Goal: Task Accomplishment & Management: Manage account settings

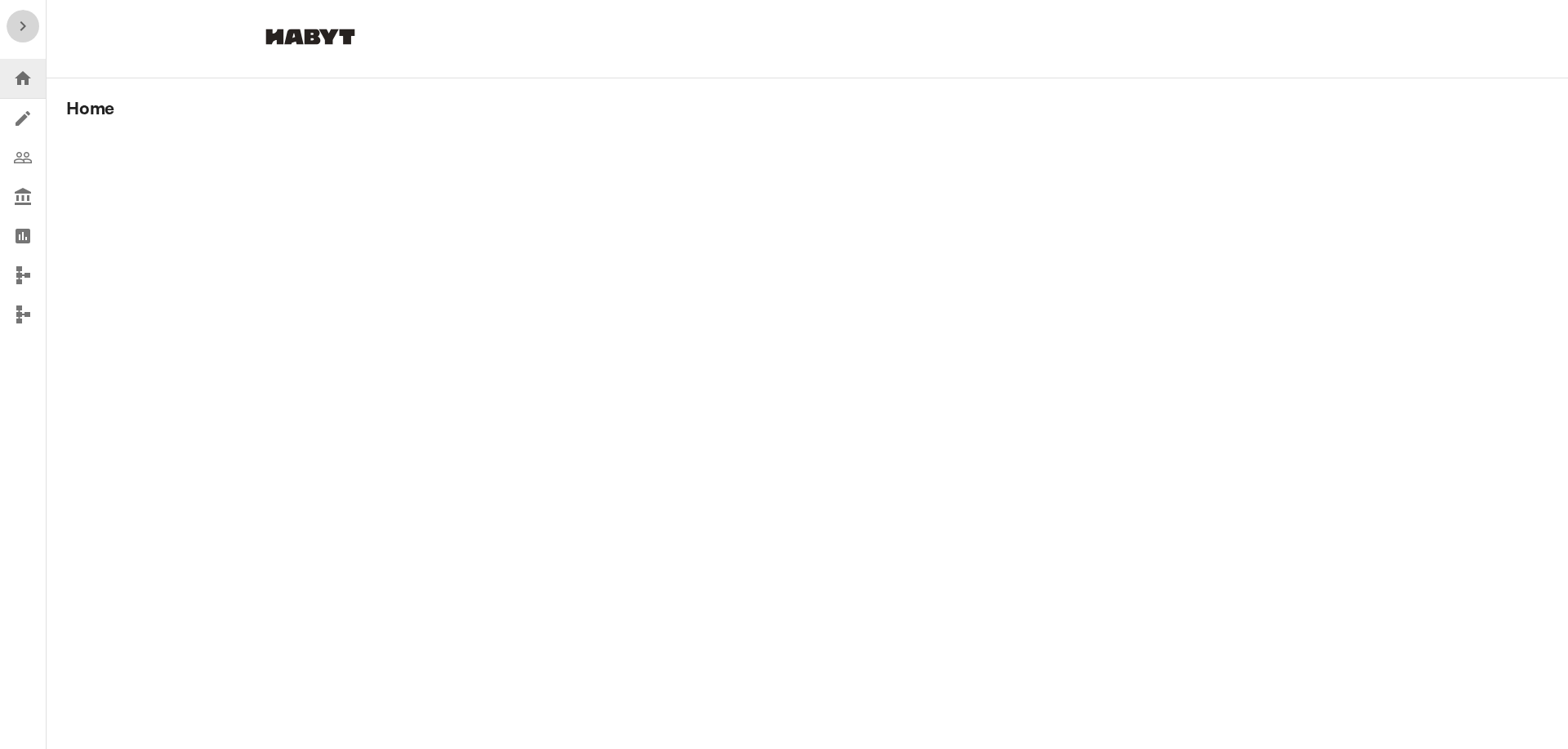
click at [22, 24] on icon "button" at bounding box center [24, 27] width 6 height 10
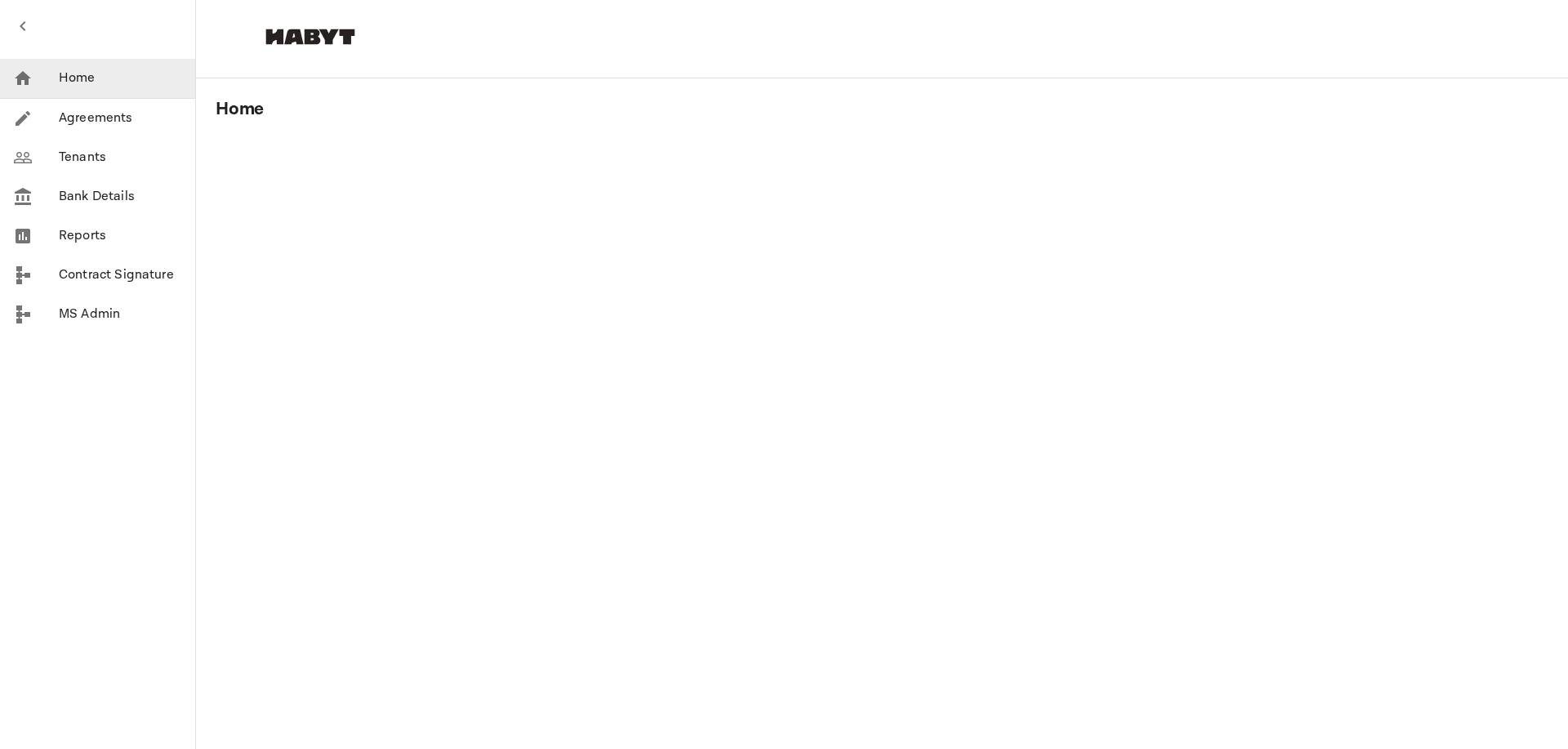
click at [79, 155] on p "Tenants" at bounding box center [120, 158] width 123 height 20
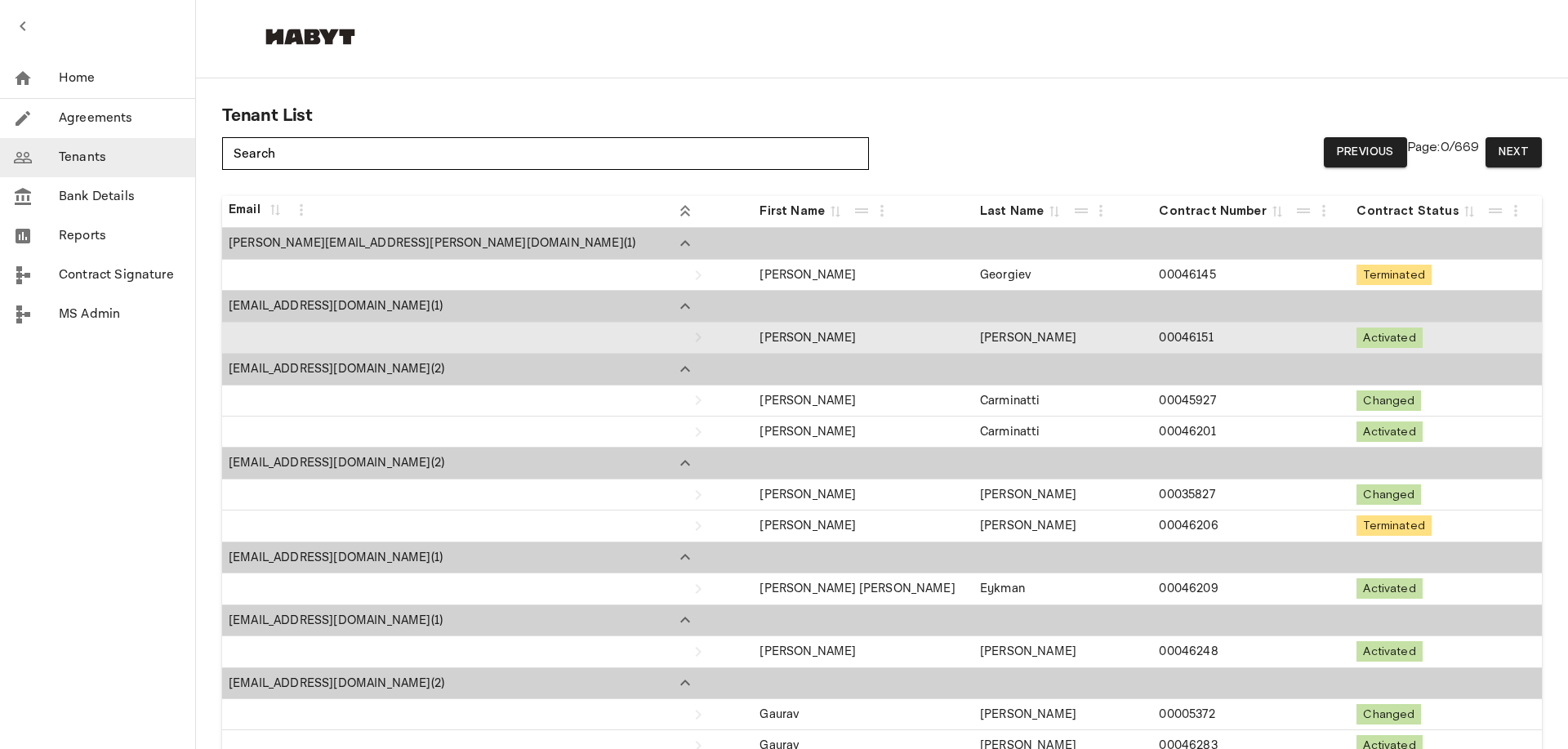
click at [753, 341] on td "[PERSON_NAME]" at bounding box center [863, 337] width 221 height 31
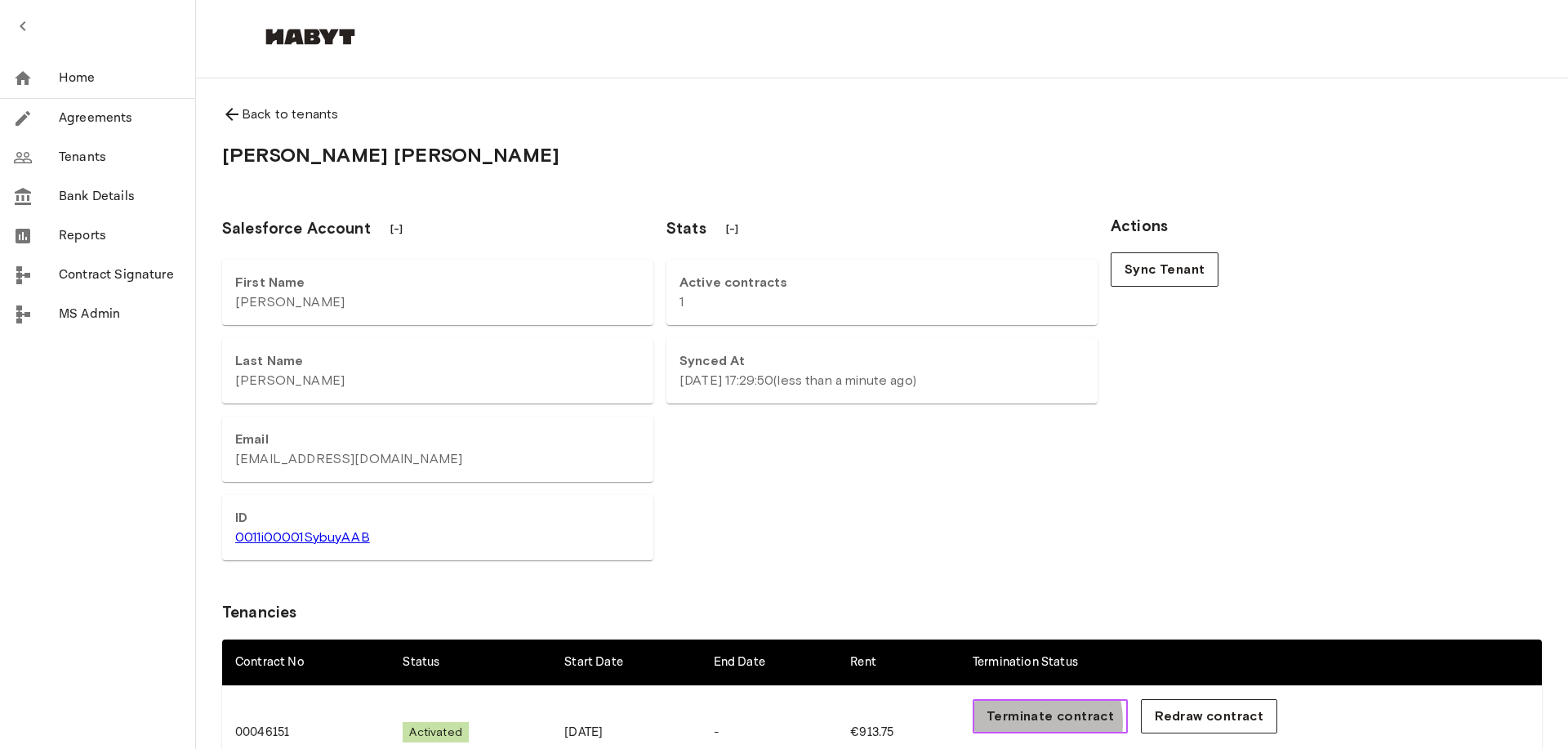
click at [1022, 722] on span "Terminate contract" at bounding box center [1050, 716] width 127 height 20
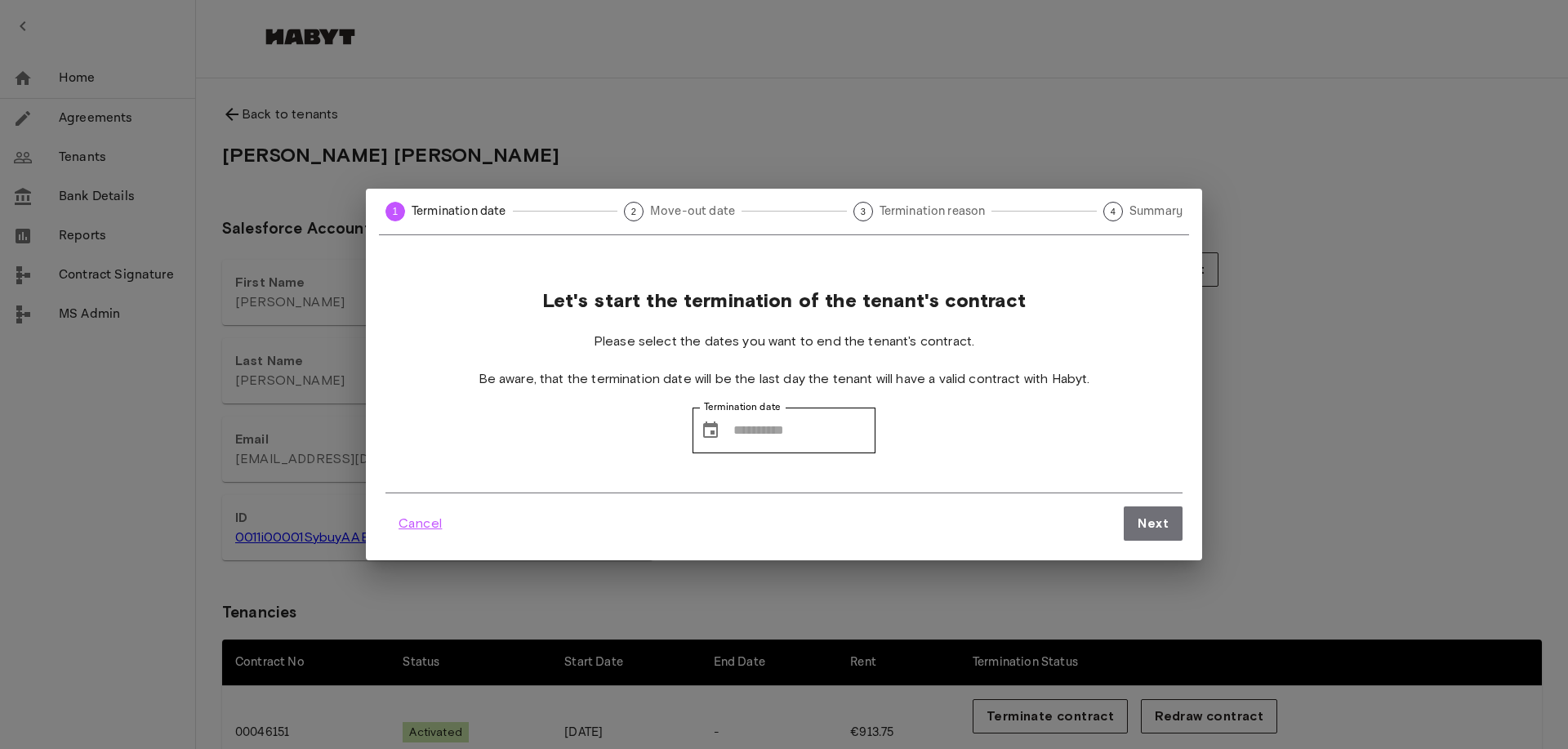
click at [420, 528] on span "Cancel" at bounding box center [420, 523] width 43 height 20
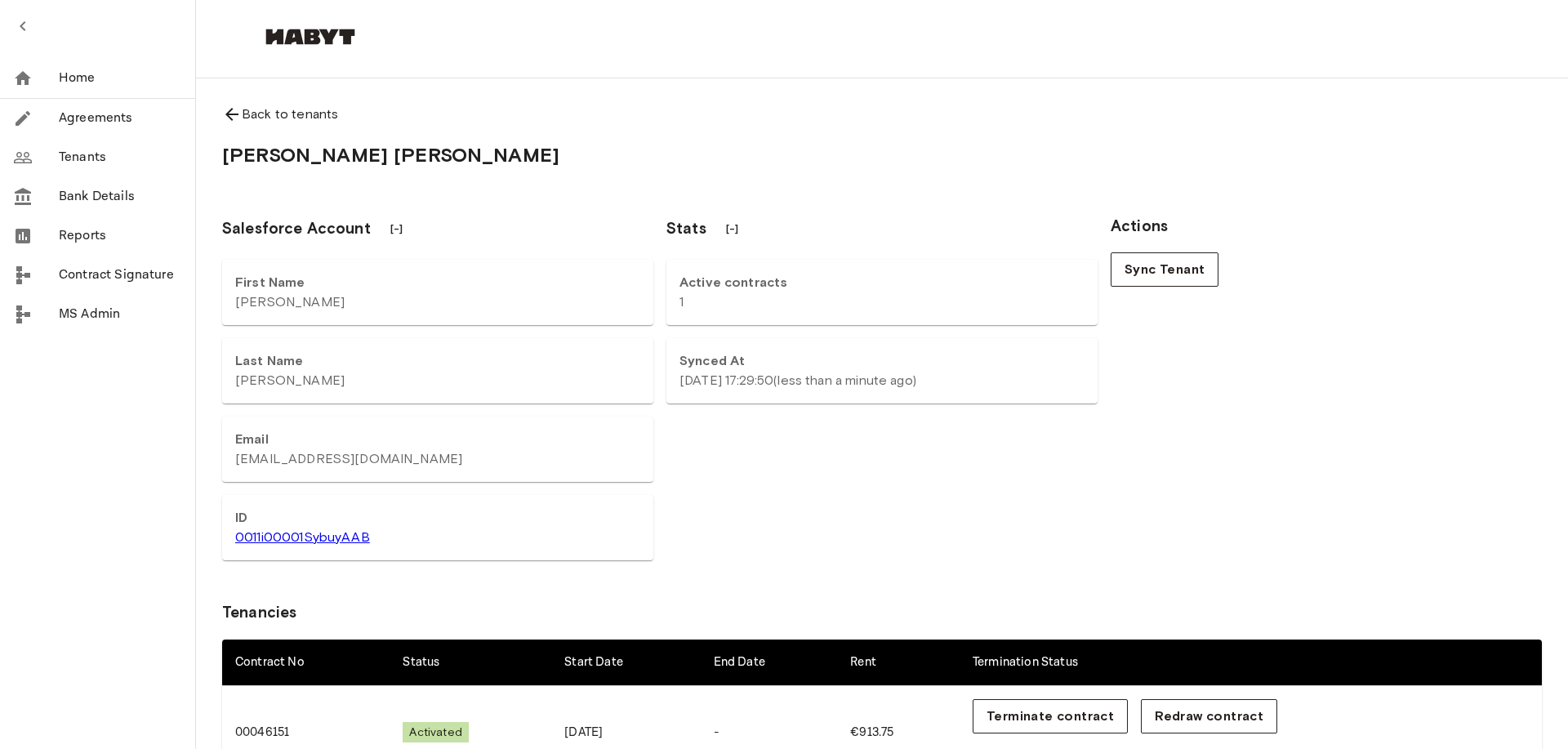
click at [231, 112] on icon at bounding box center [232, 114] width 20 height 20
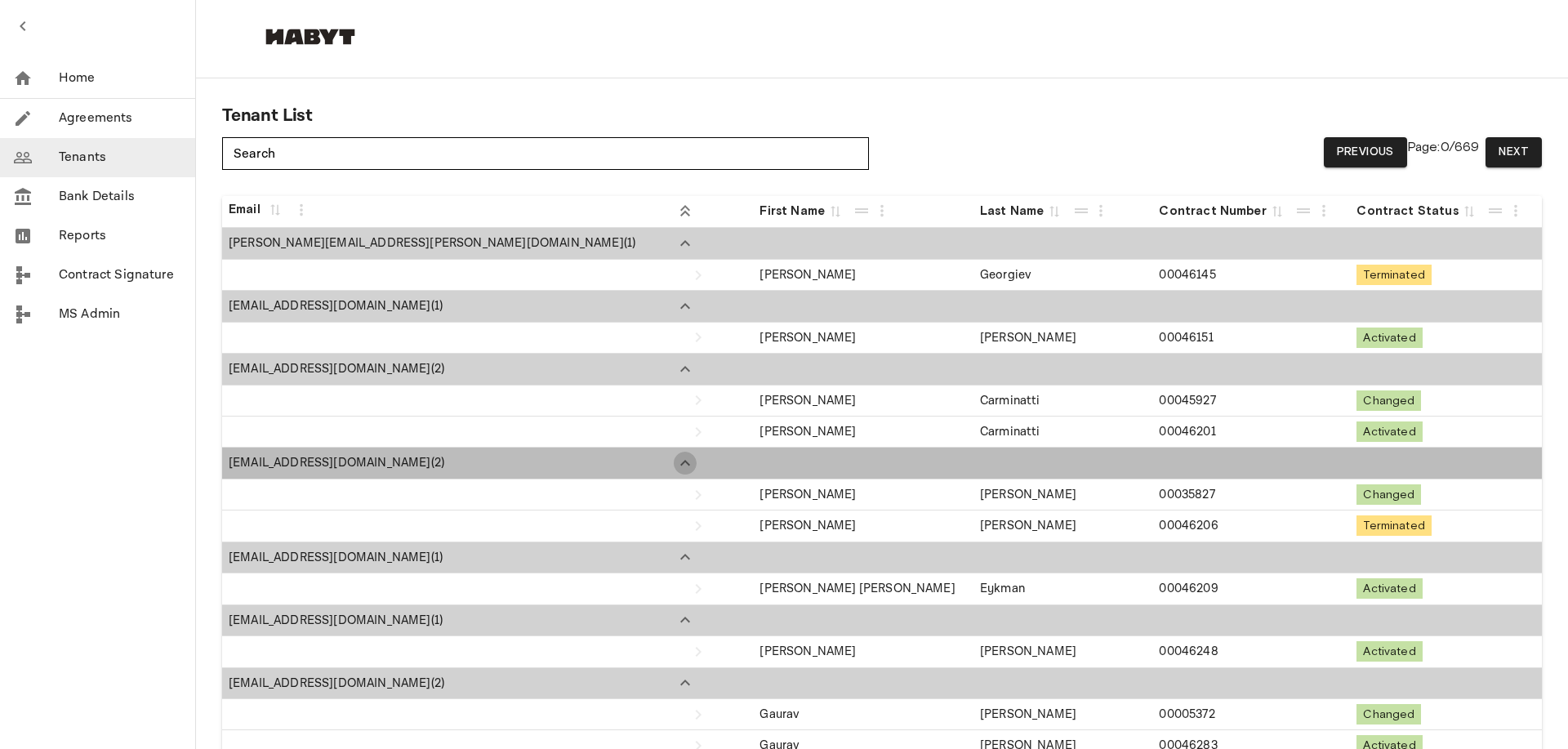
click at [675, 466] on icon "Expand" at bounding box center [685, 463] width 20 height 20
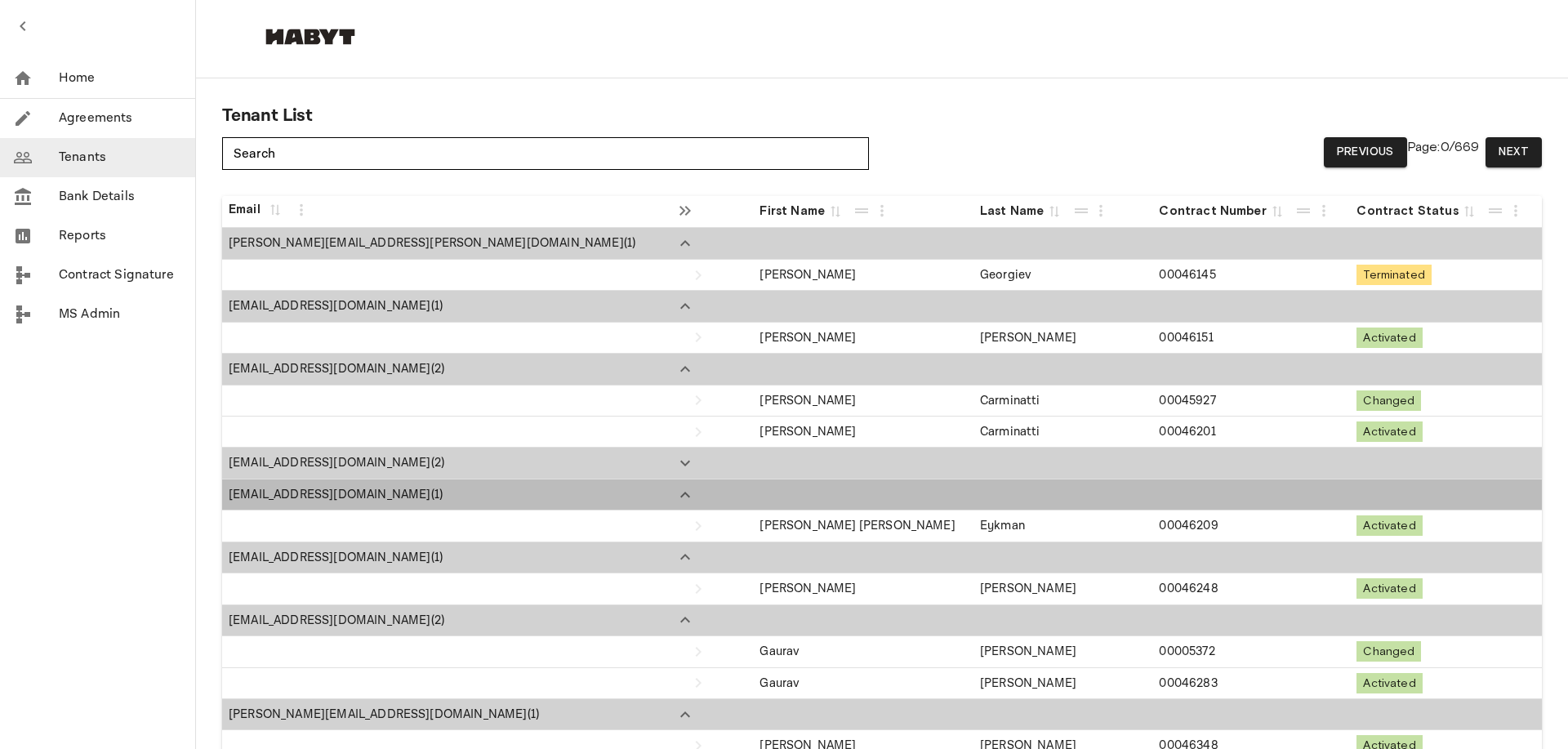
click at [680, 494] on icon "Expand" at bounding box center [685, 495] width 10 height 6
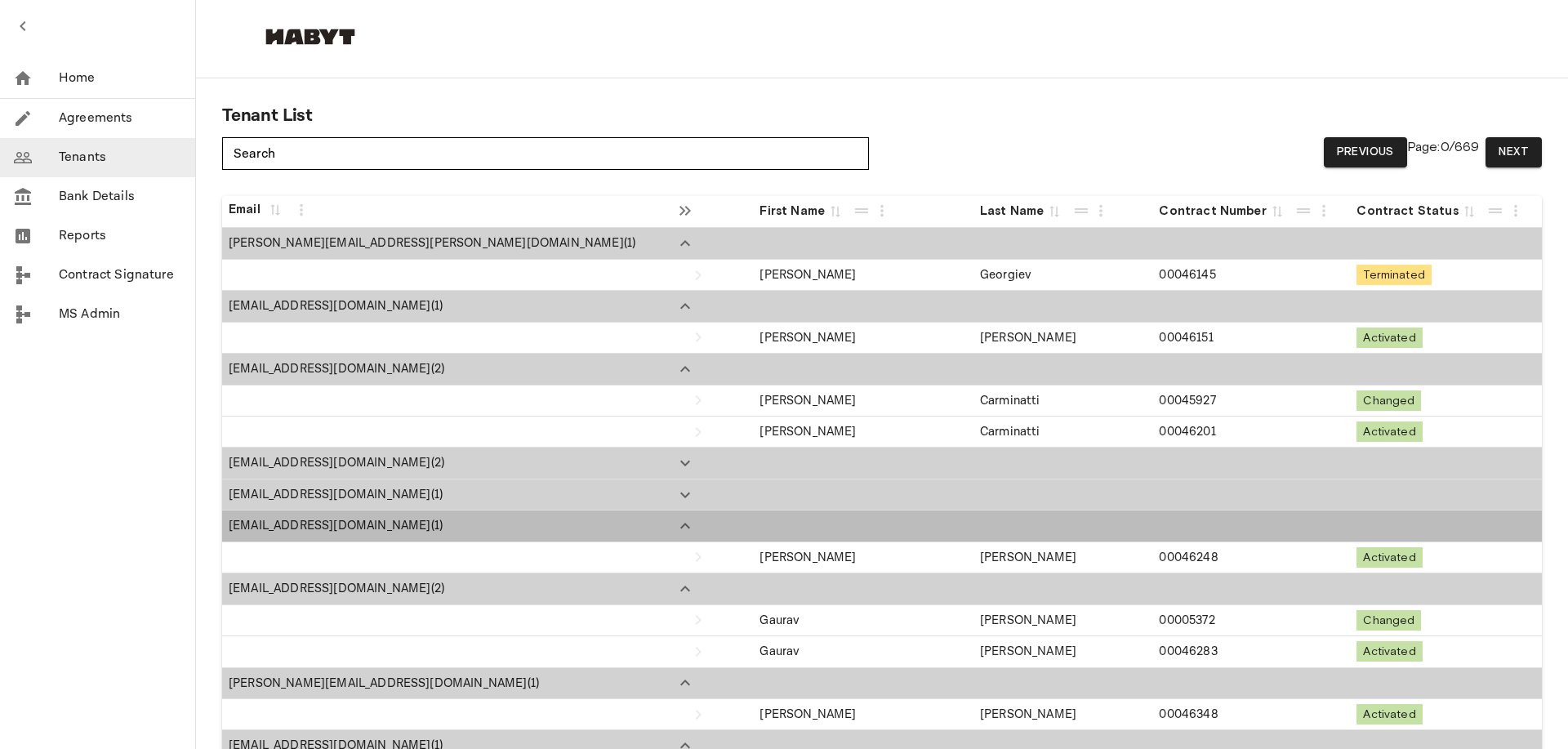
click at [675, 528] on icon "Expand" at bounding box center [685, 526] width 20 height 20
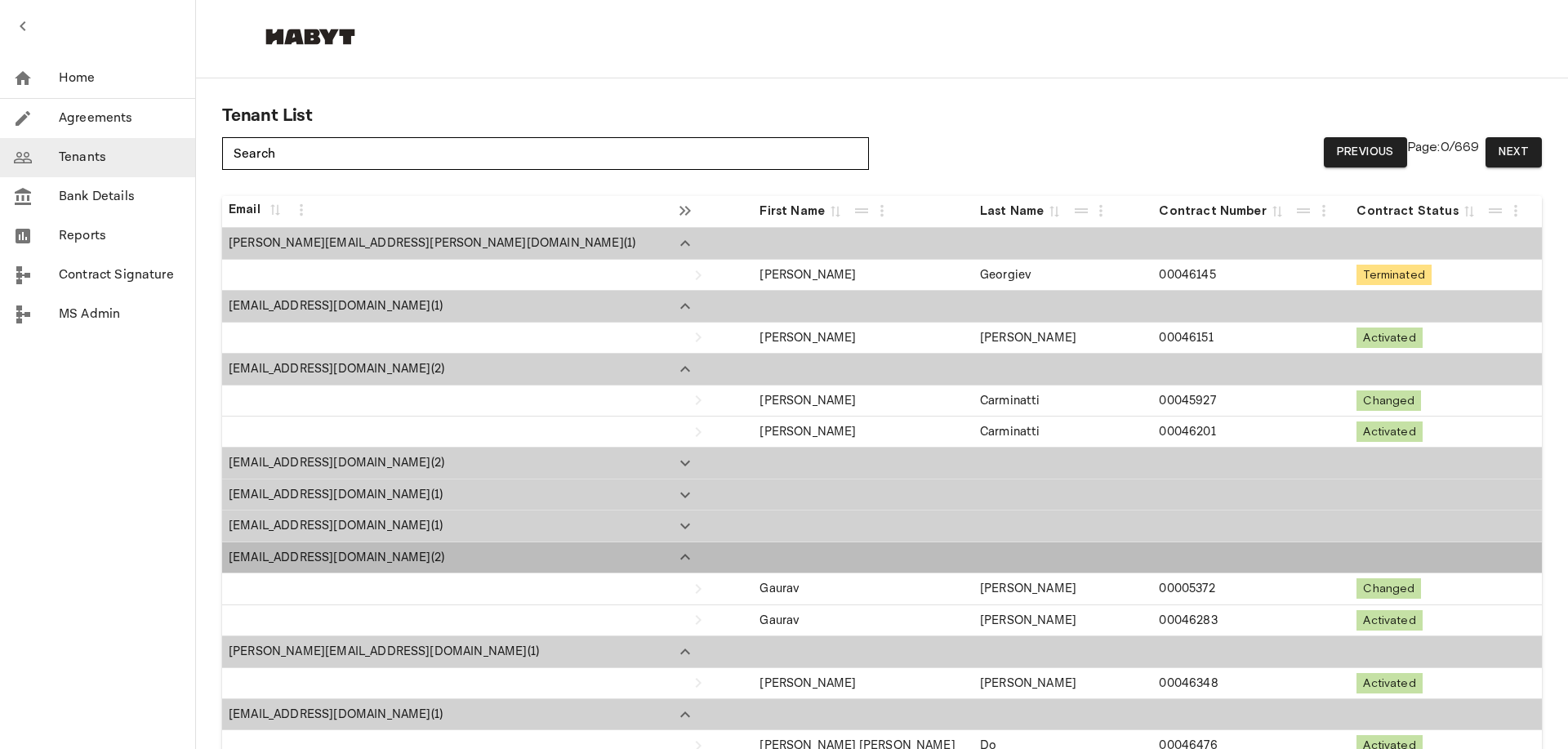
click at [675, 561] on icon "Expand" at bounding box center [685, 557] width 20 height 20
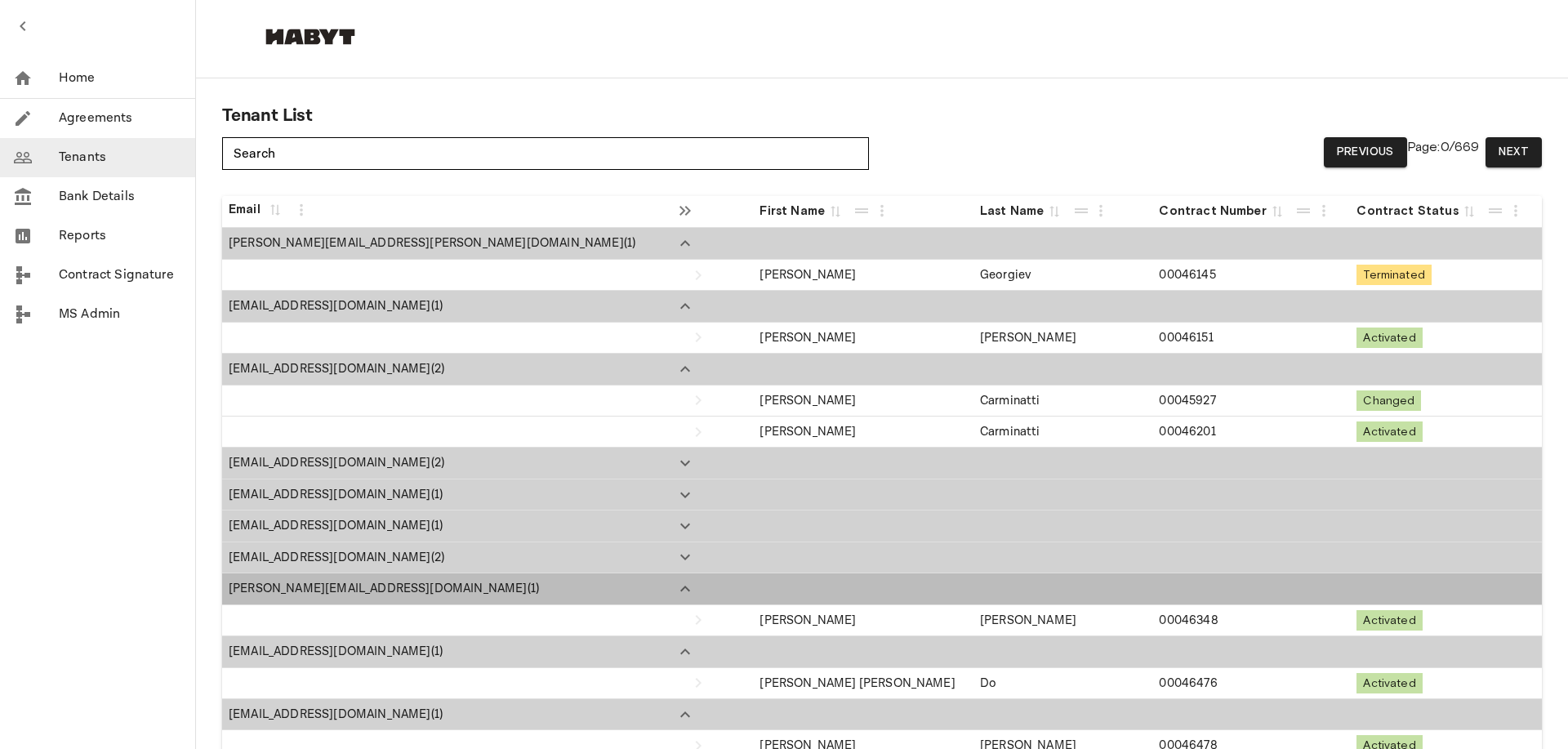
click at [675, 593] on icon "Expand" at bounding box center [685, 589] width 20 height 20
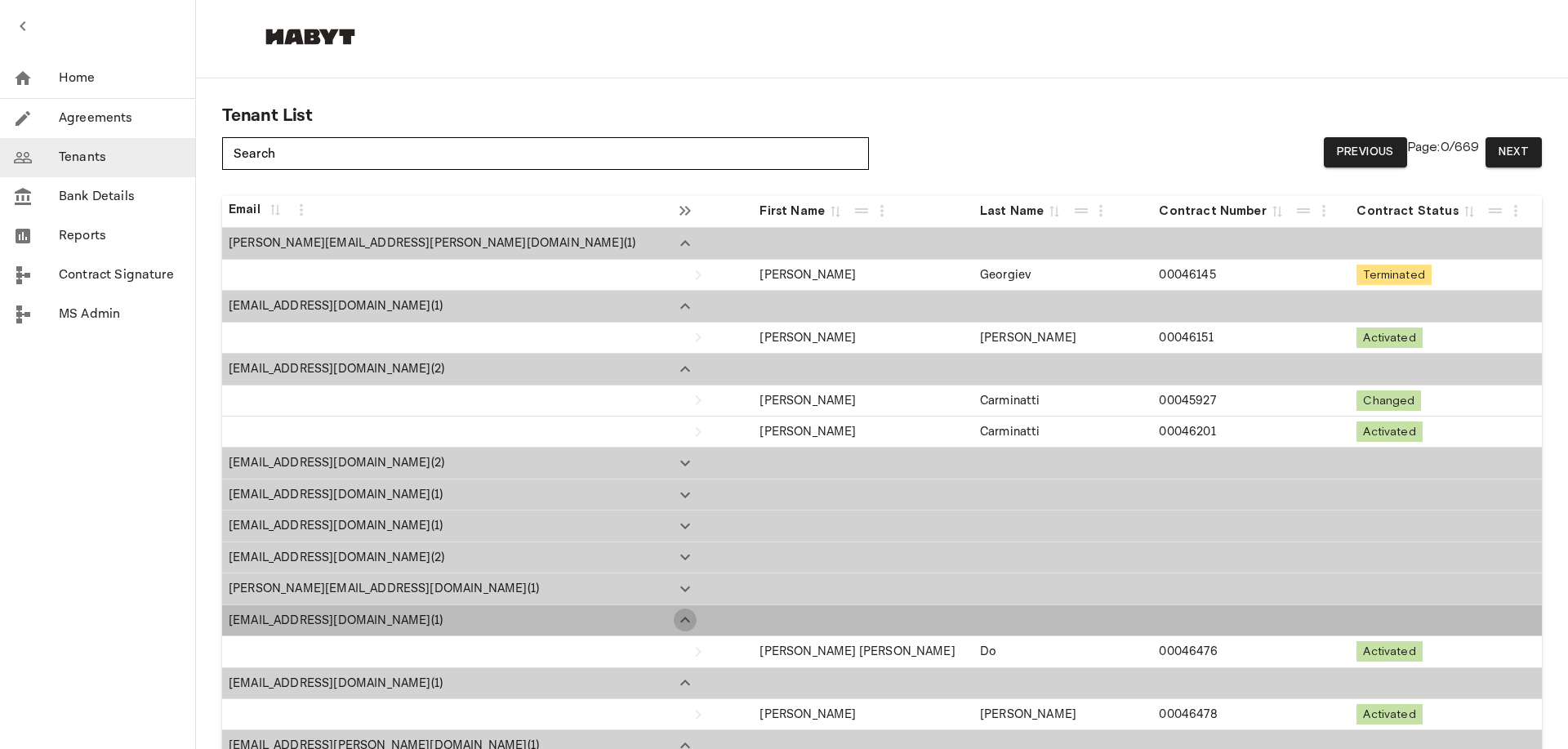
click at [675, 622] on icon "Expand" at bounding box center [685, 620] width 20 height 20
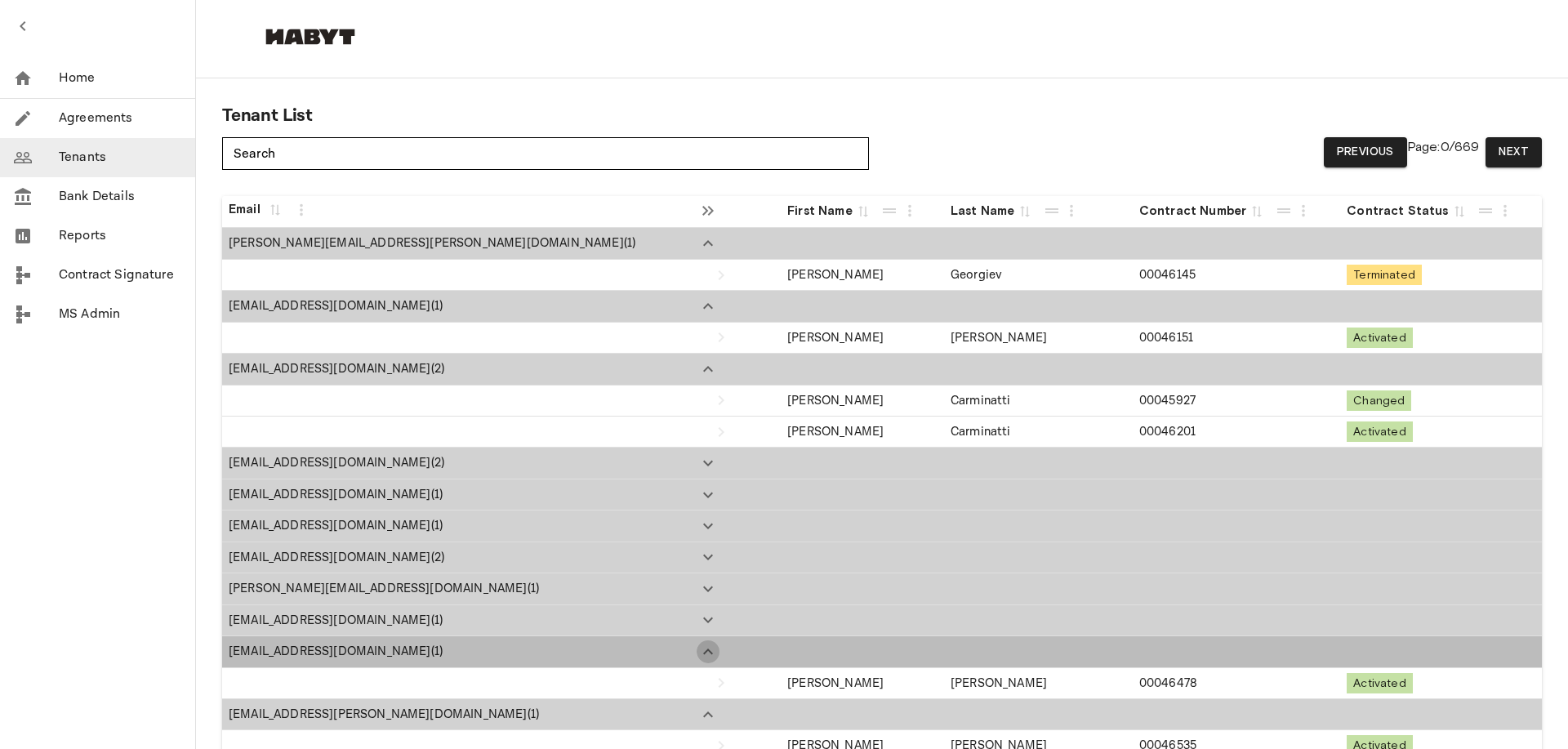
click at [699, 660] on icon "Expand" at bounding box center [709, 651] width 20 height 20
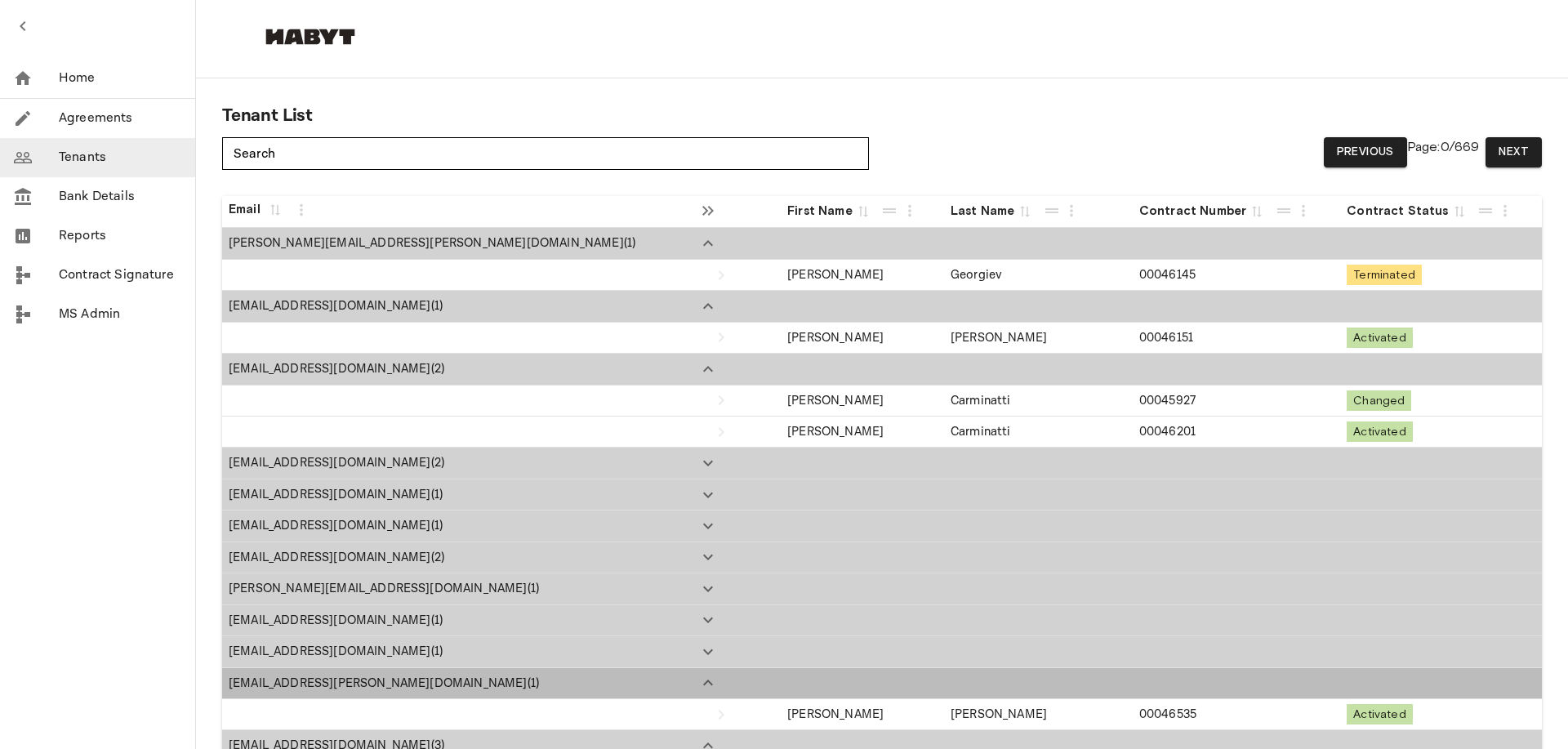
click at [699, 689] on icon "Expand" at bounding box center [709, 683] width 20 height 20
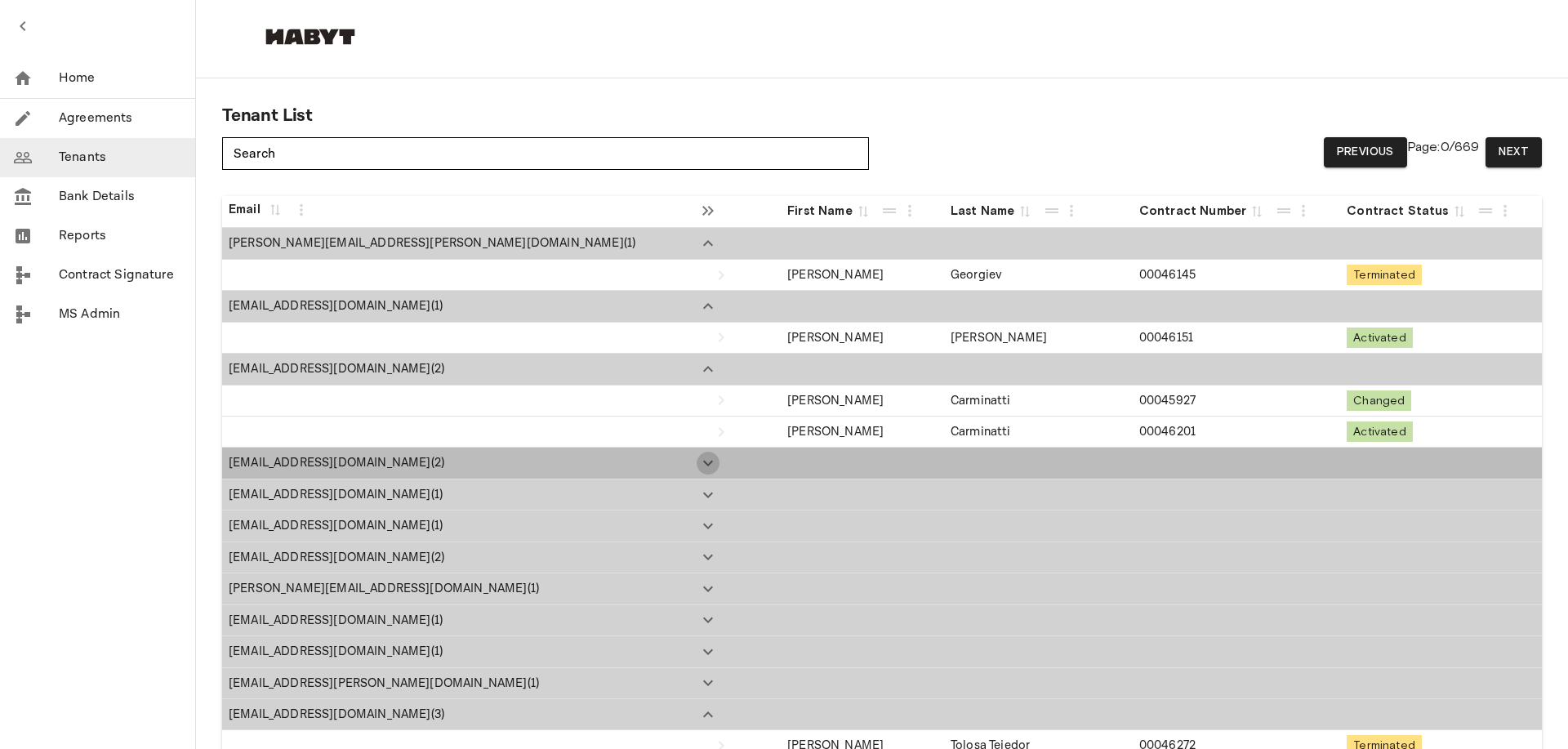
click at [699, 461] on icon "Expand" at bounding box center [709, 463] width 20 height 20
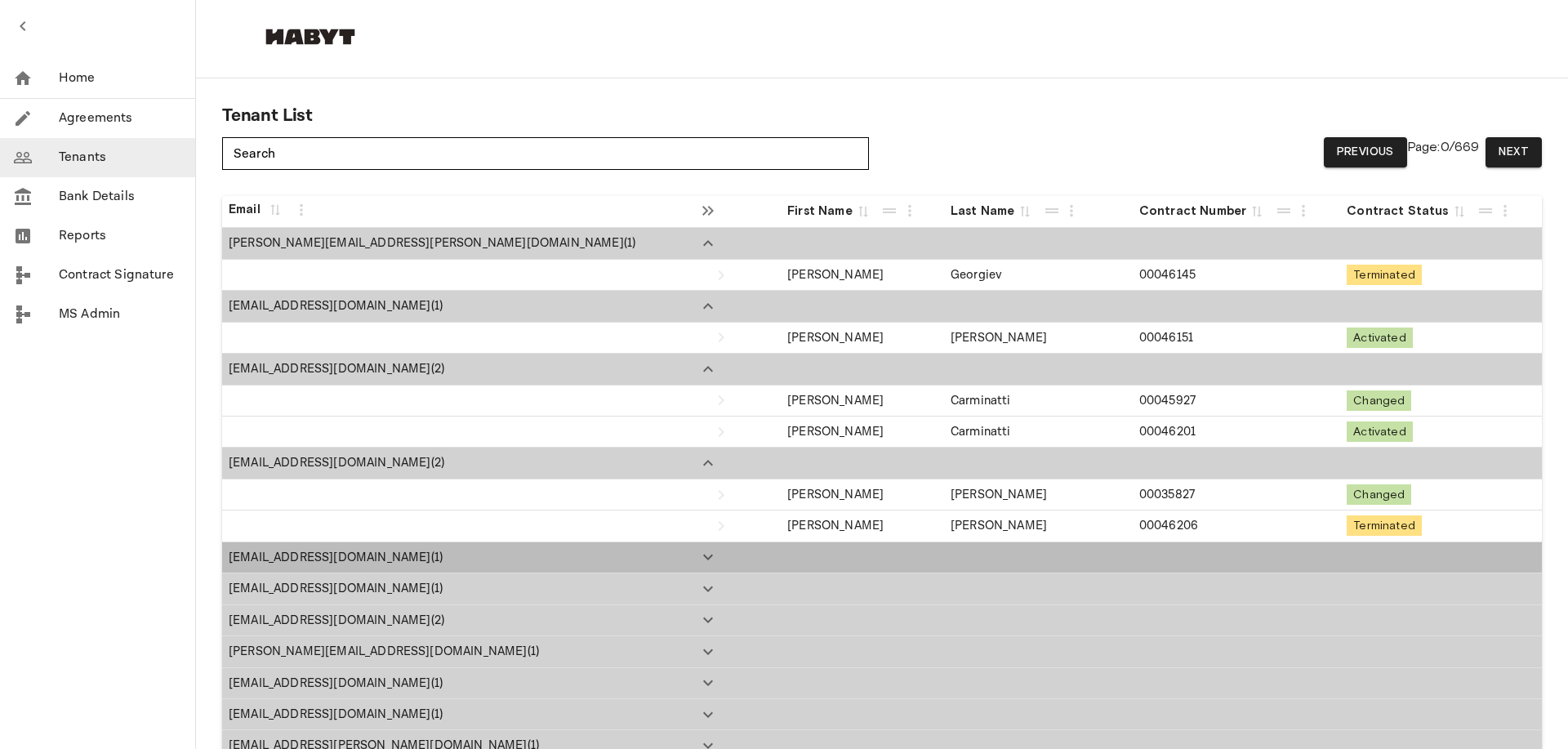
click at [699, 550] on icon "Expand" at bounding box center [709, 557] width 20 height 20
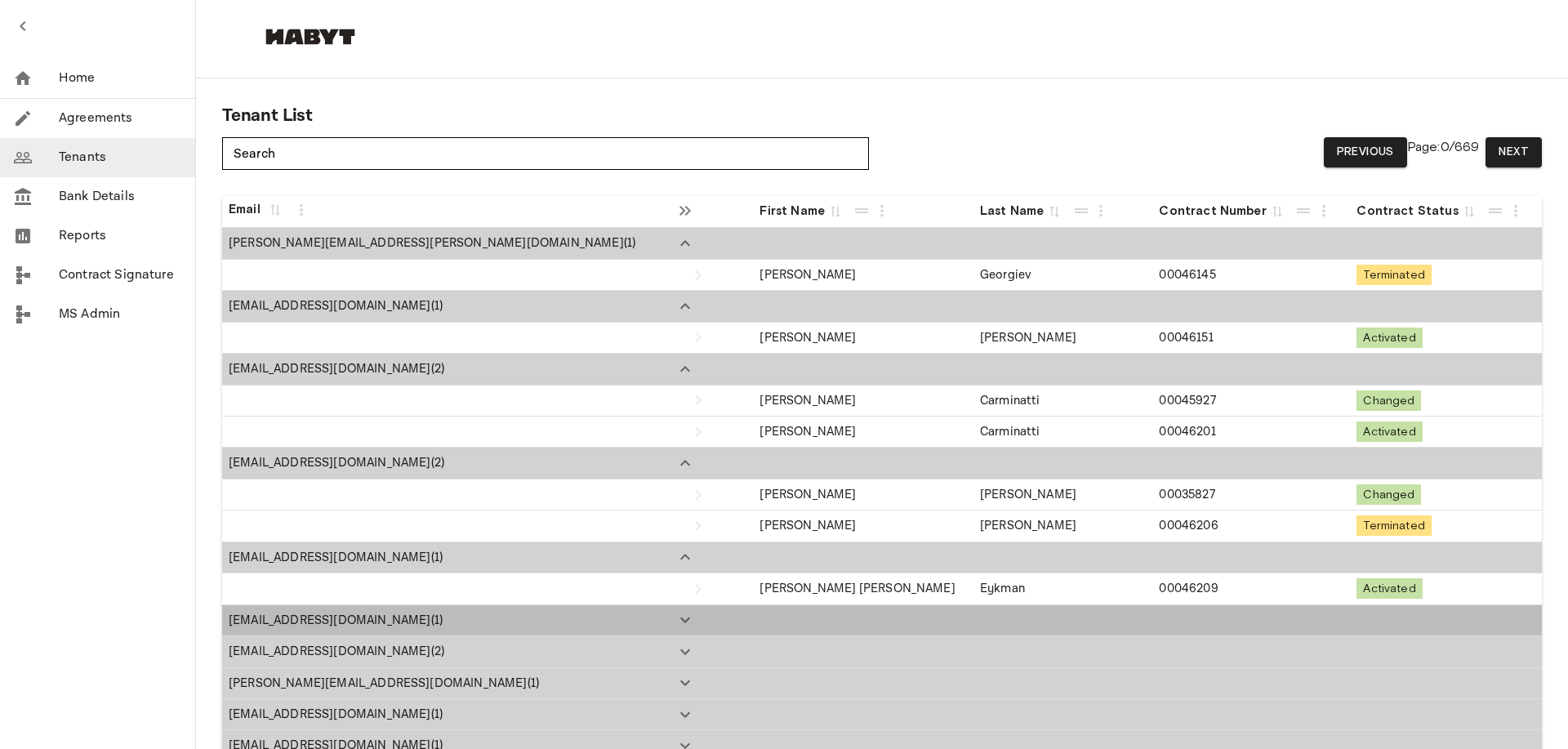
click at [667, 606] on td at bounding box center [711, 620] width 87 height 31
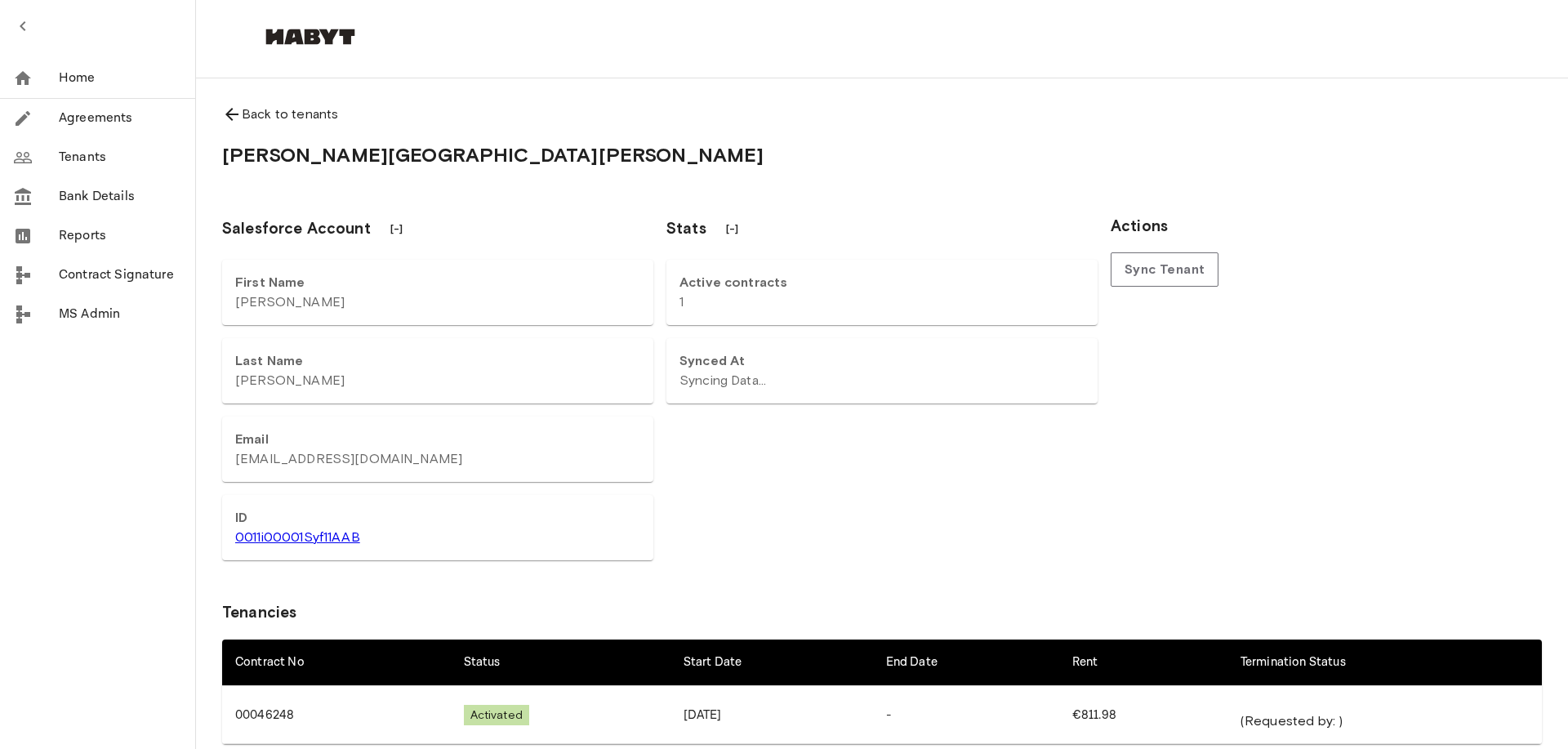
click at [228, 108] on icon at bounding box center [232, 114] width 20 height 20
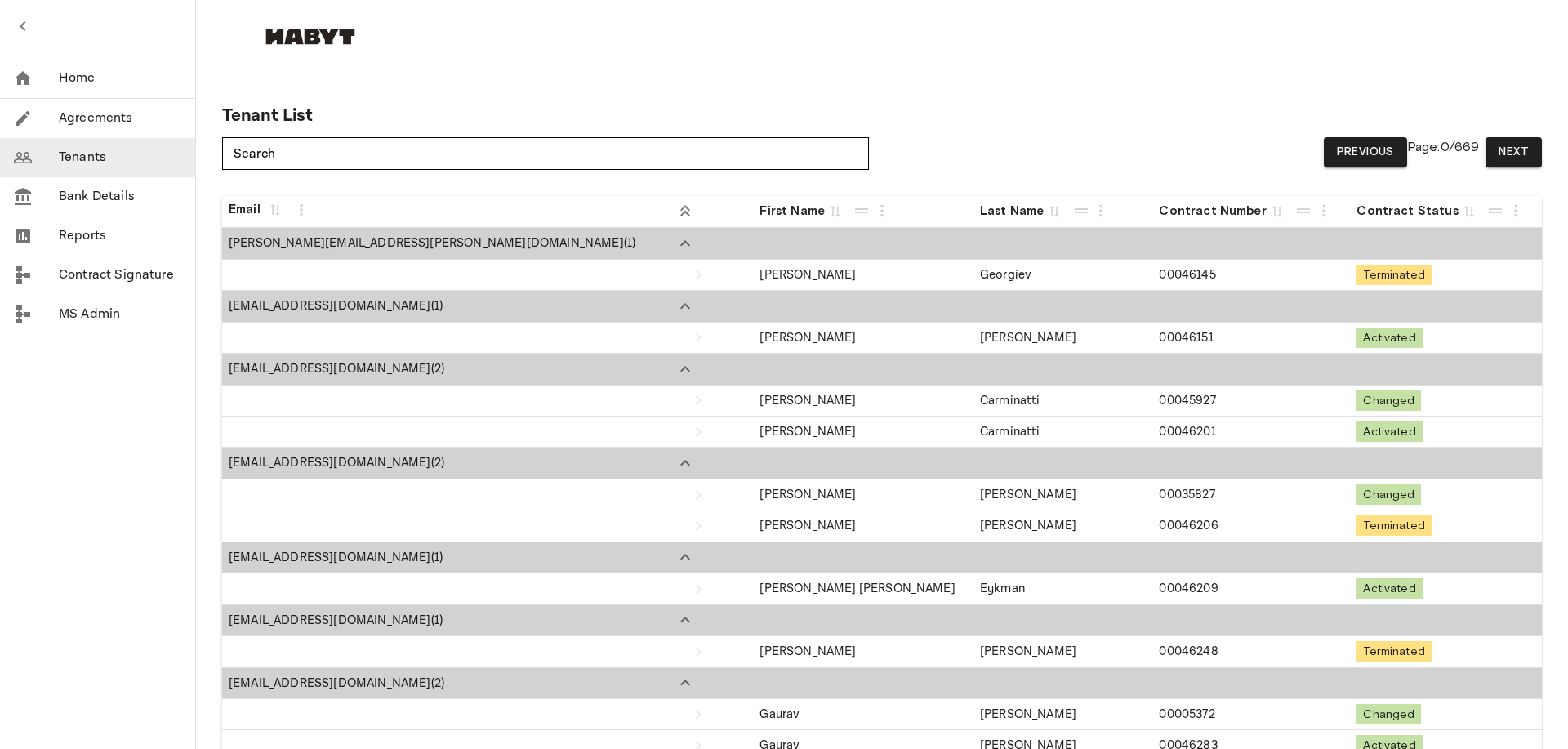
click at [89, 212] on link "Bank Details" at bounding box center [98, 197] width 195 height 39
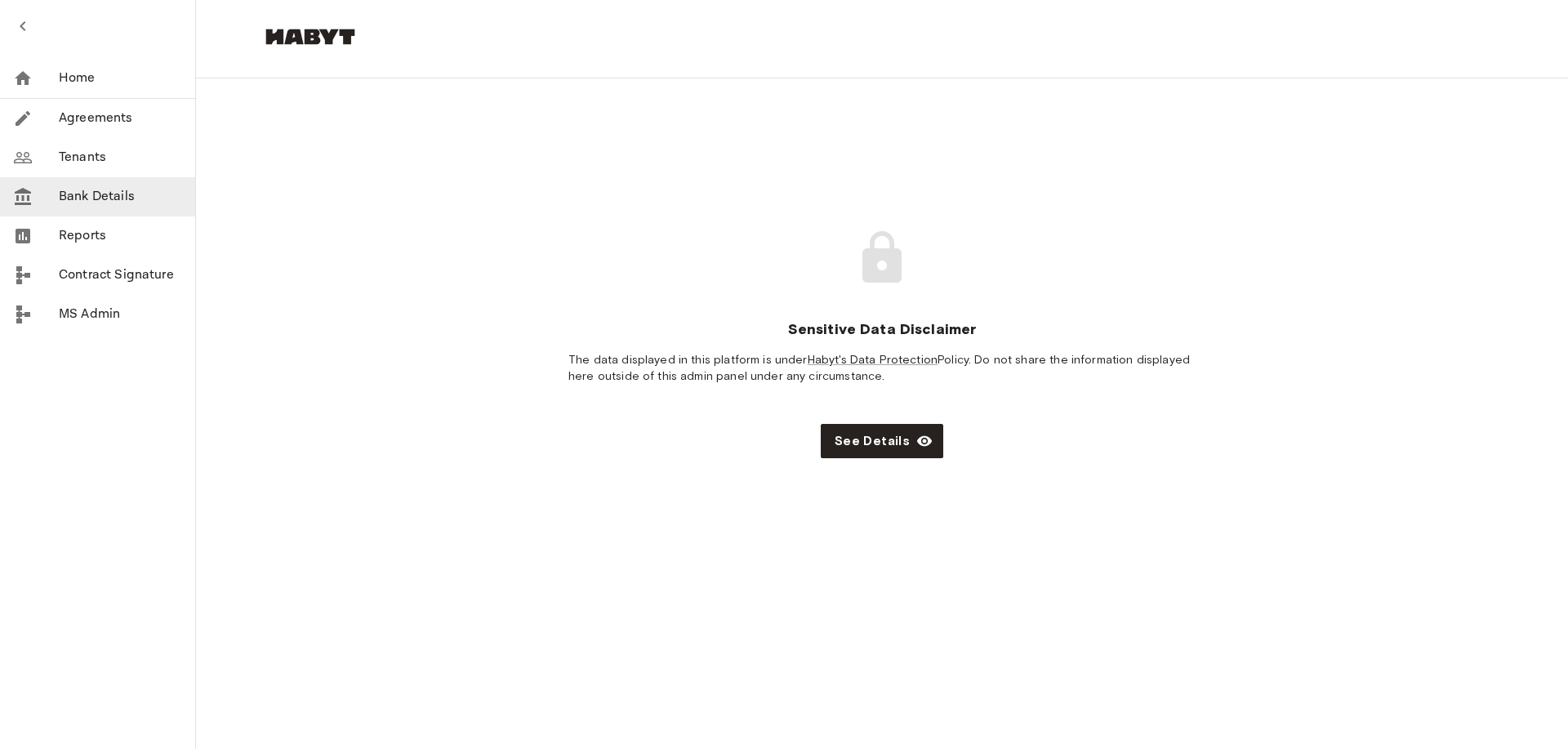
click at [76, 230] on p "Reports" at bounding box center [120, 237] width 123 height 20
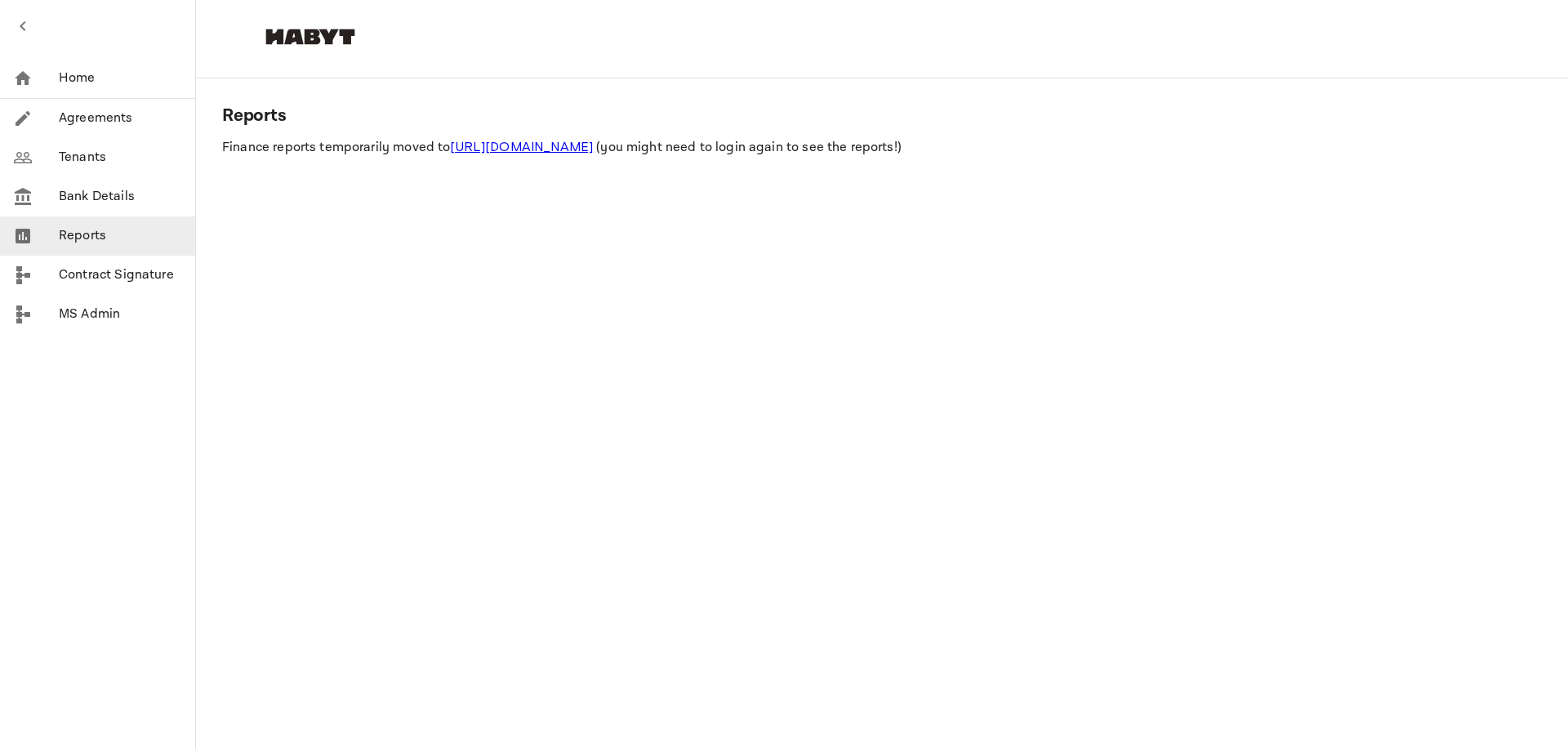
click at [76, 195] on p "Bank Details" at bounding box center [120, 197] width 123 height 20
